Goal: Task Accomplishment & Management: Manage account settings

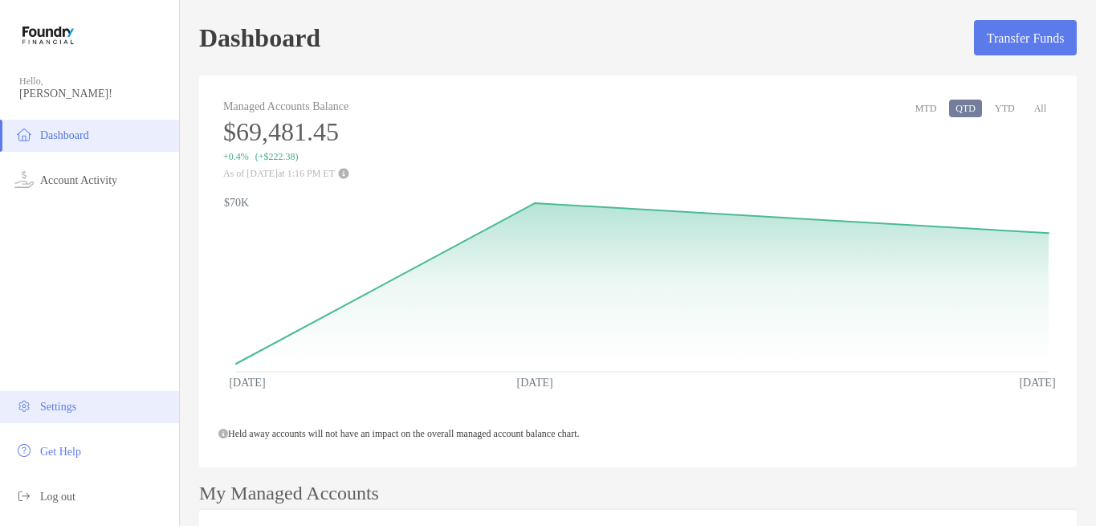
click at [71, 402] on span "Settings" at bounding box center [58, 407] width 36 height 12
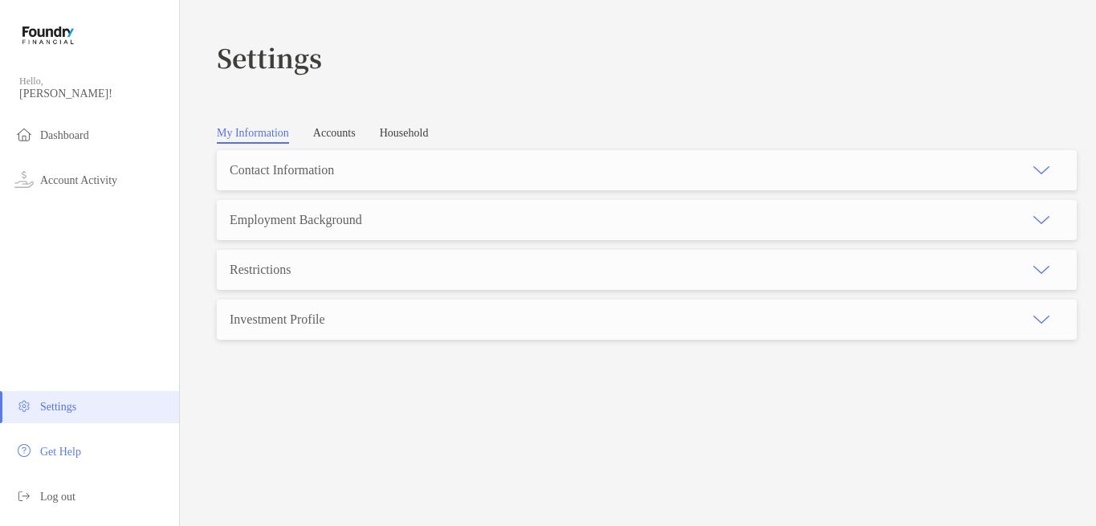
click at [324, 136] on link "Accounts" at bounding box center [334, 135] width 43 height 17
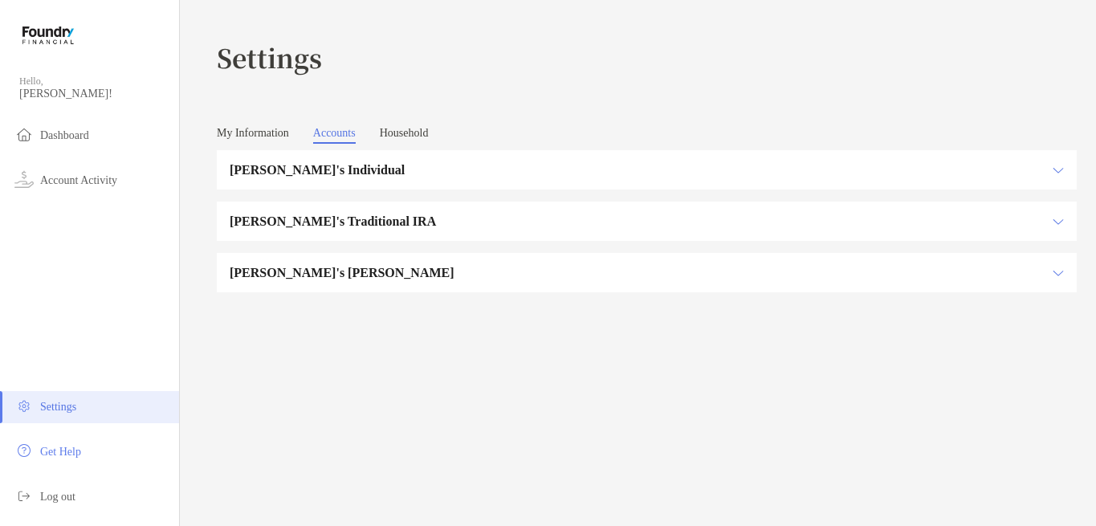
click at [337, 170] on h3 "[PERSON_NAME]'s Individual" at bounding box center [637, 170] width 814 height 20
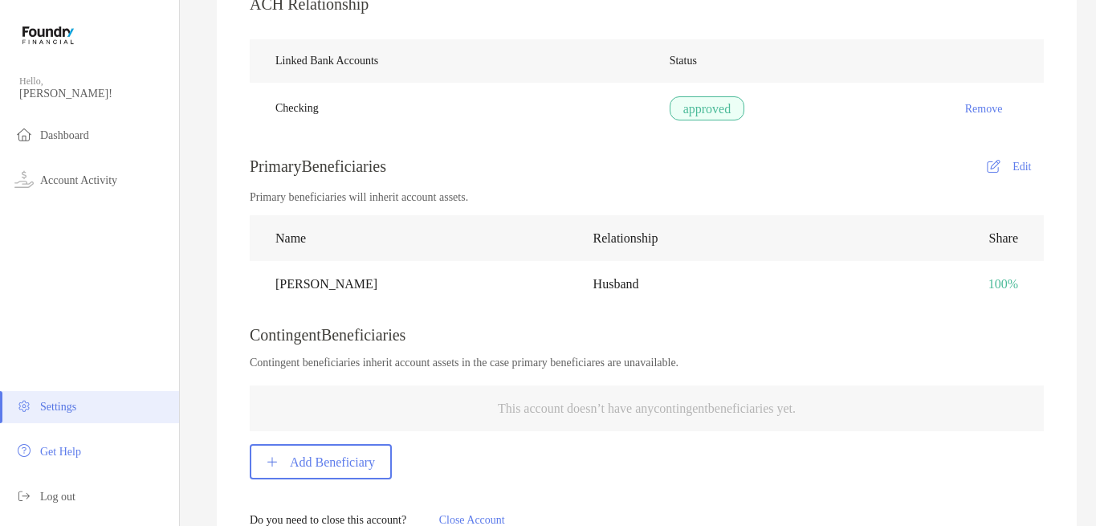
scroll to position [528, 0]
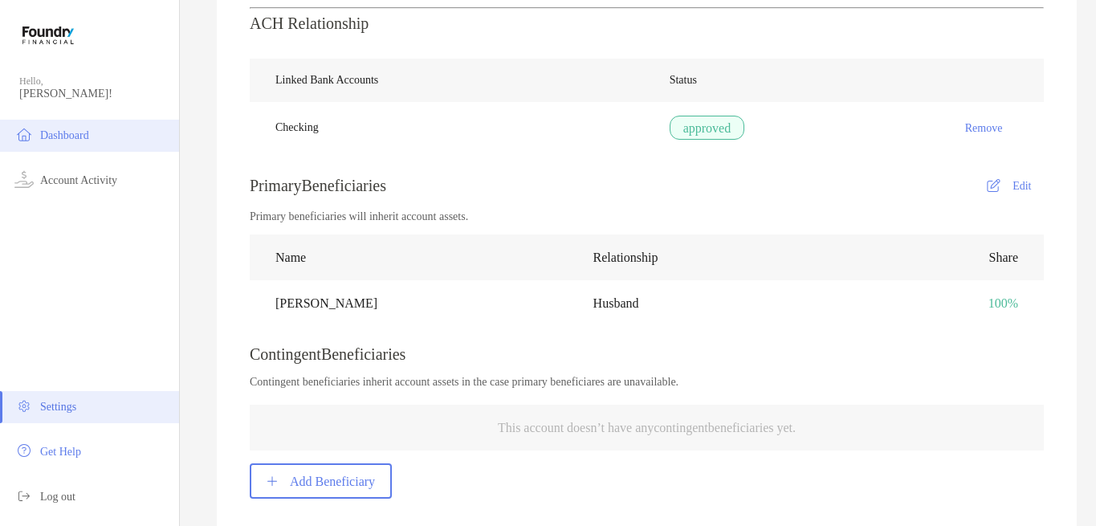
click at [92, 148] on li "Dashboard" at bounding box center [89, 136] width 179 height 32
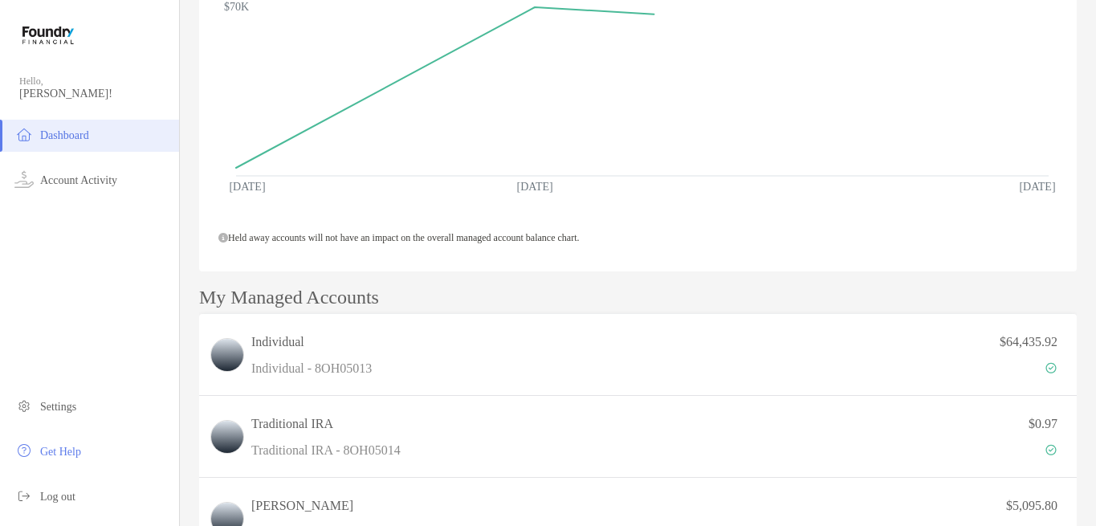
scroll to position [199, 0]
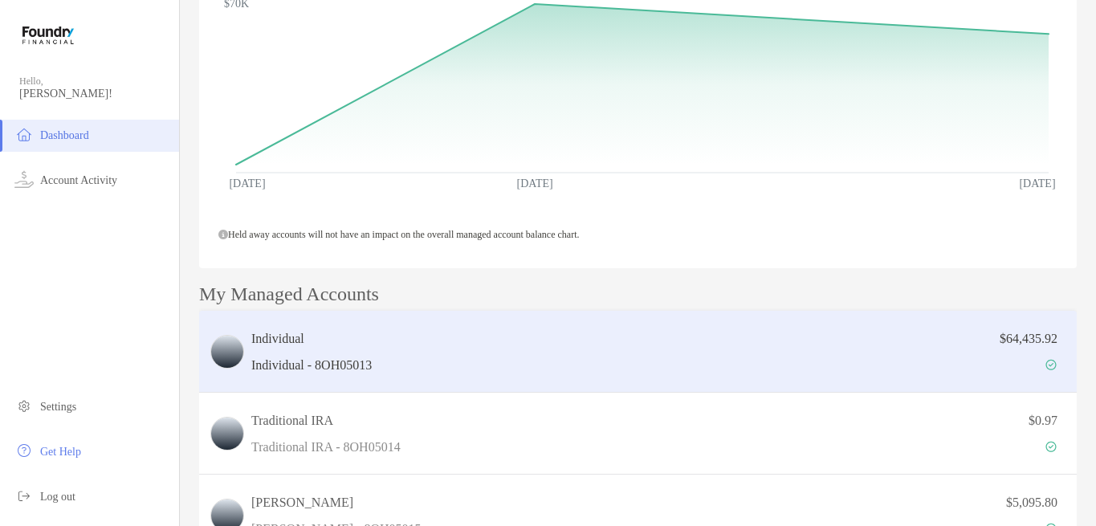
click at [505, 373] on div "$64,435.92" at bounding box center [722, 351] width 689 height 47
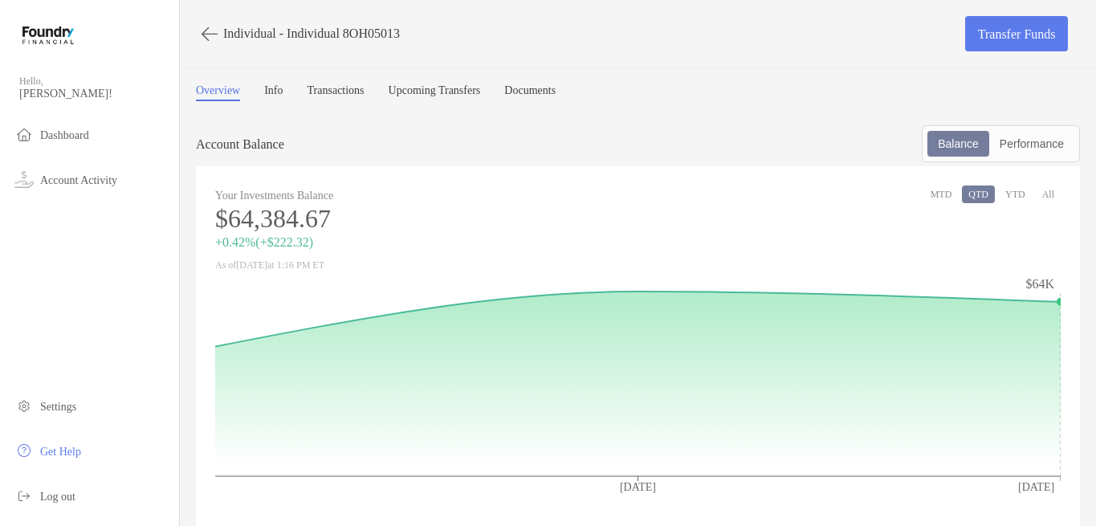
click at [479, 89] on link "Upcoming Transfers" at bounding box center [435, 92] width 92 height 17
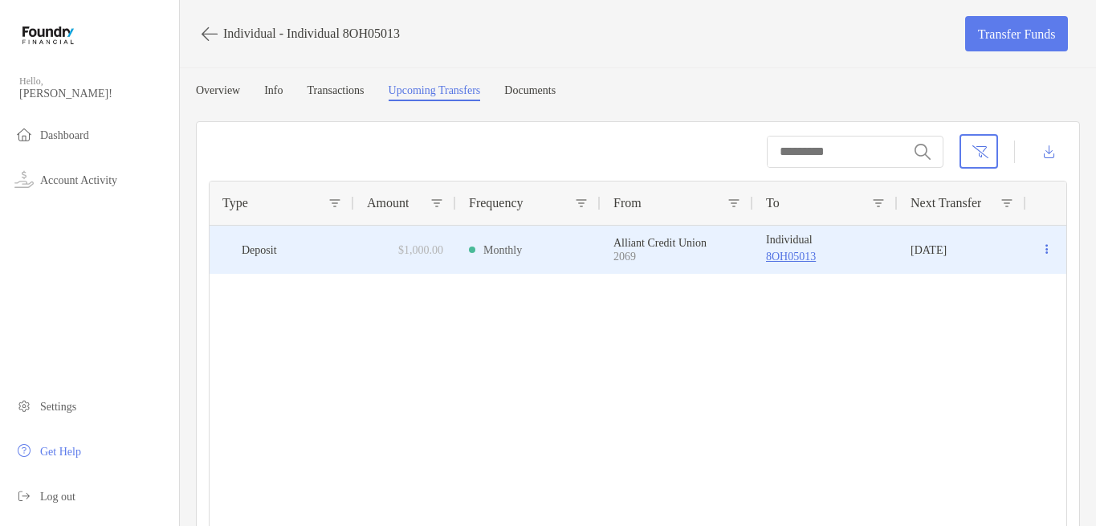
click at [1050, 247] on button at bounding box center [1046, 250] width 14 height 16
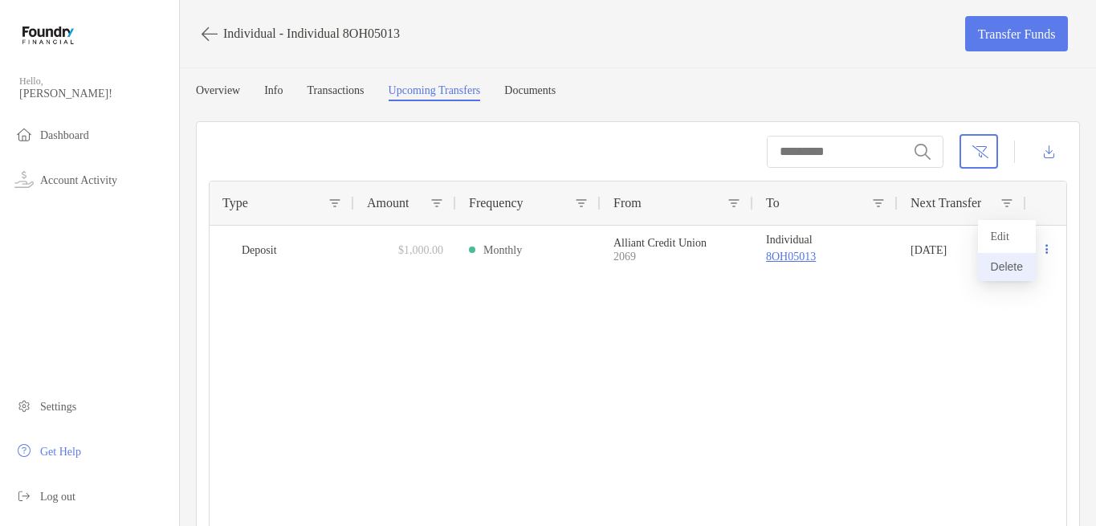
click at [1017, 263] on button "Delete" at bounding box center [1007, 267] width 58 height 28
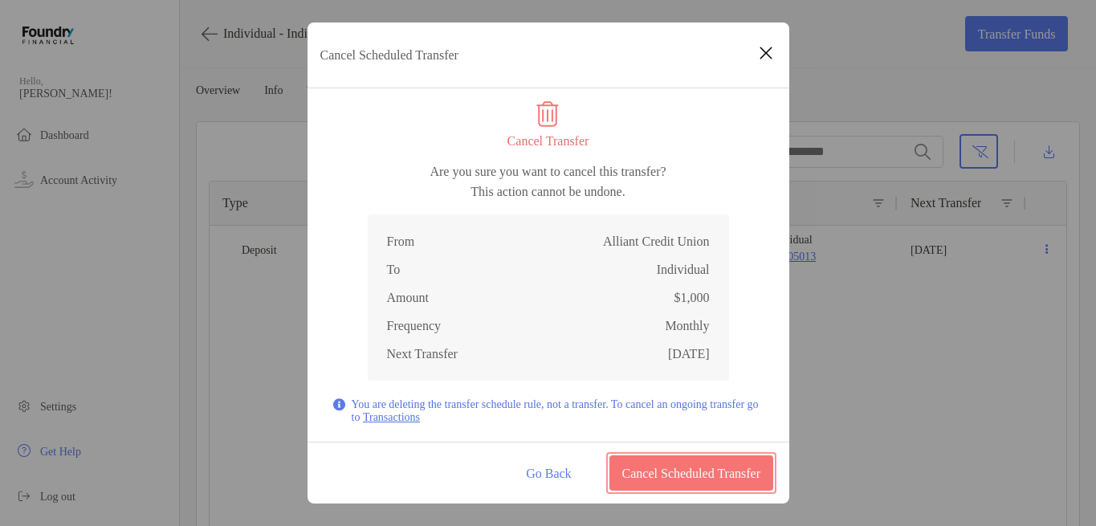
click at [704, 475] on button "Cancel Scheduled Transfer" at bounding box center [691, 472] width 163 height 35
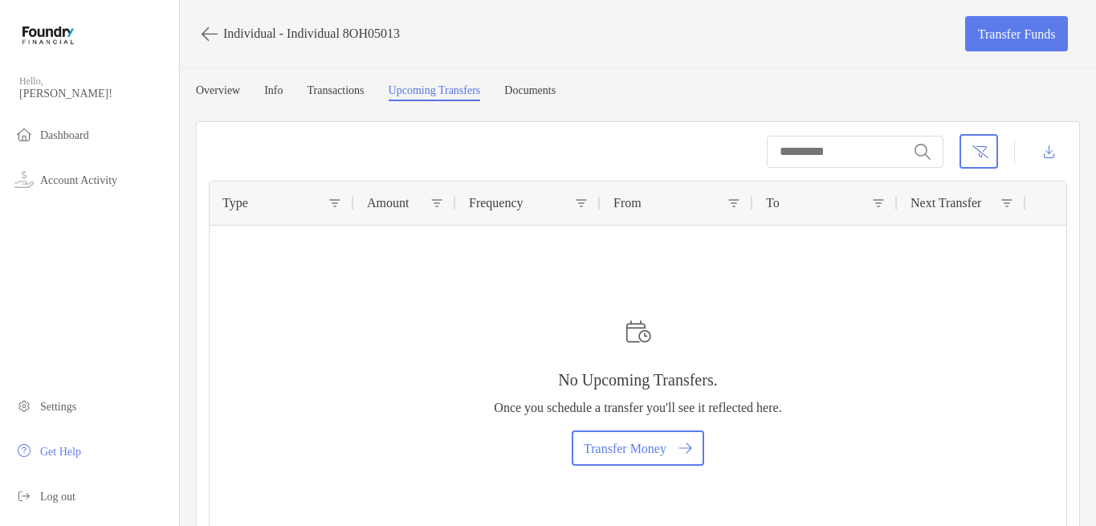
click at [769, 90] on div "Overview Info Transactions Upcoming Transfers Documents" at bounding box center [638, 92] width 884 height 17
